Goal: Task Accomplishment & Management: Use online tool/utility

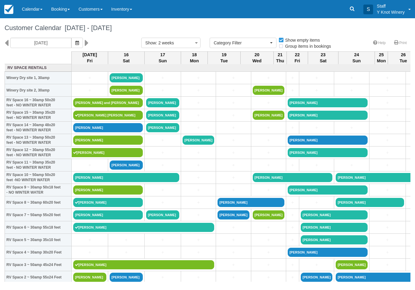
select select
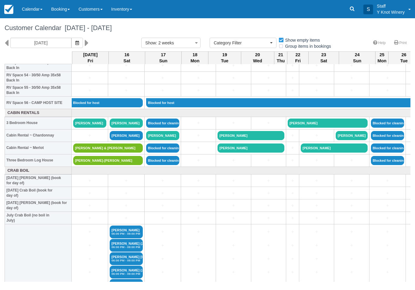
scroll to position [685, 0]
click at [87, 128] on link "[PERSON_NAME]" at bounding box center [89, 123] width 33 height 9
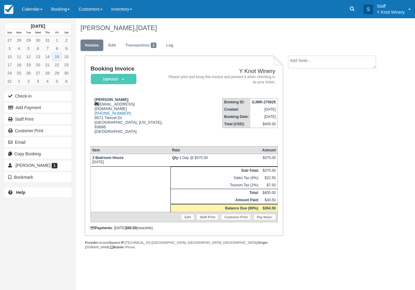
click at [59, 110] on button "Add Payment" at bounding box center [38, 108] width 67 height 10
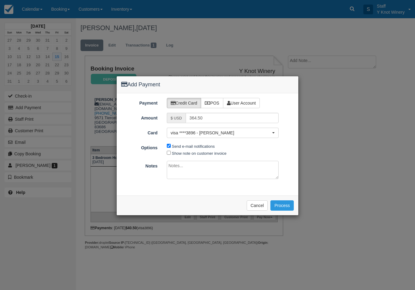
click at [189, 100] on label "Credit Card" at bounding box center [184, 103] width 35 height 10
click at [215, 114] on input "364.50" at bounding box center [232, 118] width 93 height 10
click at [237, 134] on span "visa ****3896 - Nicole Brown" at bounding box center [221, 133] width 100 height 6
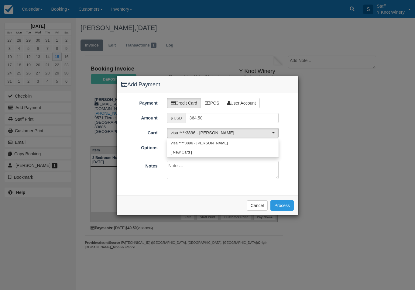
click at [246, 130] on div at bounding box center [207, 145] width 182 height 139
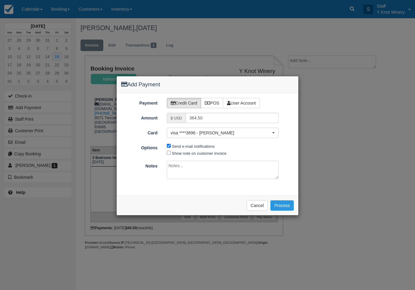
click at [255, 208] on button "Cancel" at bounding box center [257, 205] width 21 height 10
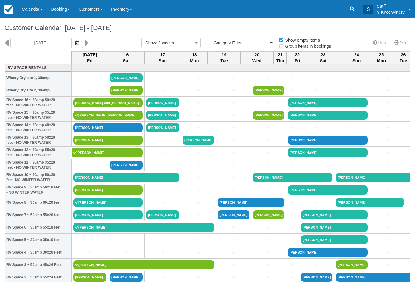
select select
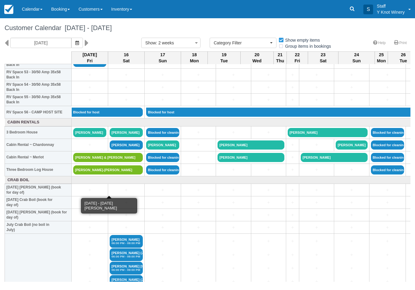
scroll to position [676, 0]
